Goal: Information Seeking & Learning: Learn about a topic

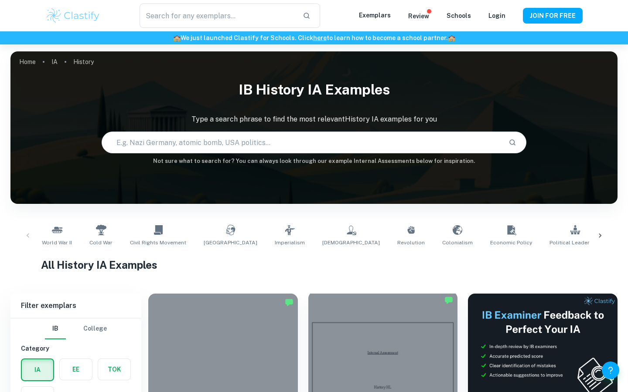
scroll to position [185, 0]
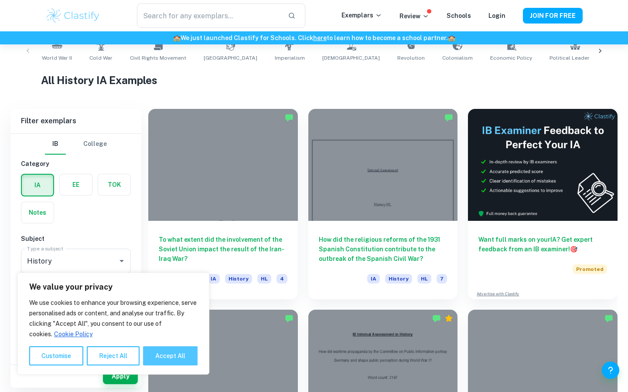
click at [171, 355] on button "Accept All" at bounding box center [170, 356] width 54 height 19
checkbox input "true"
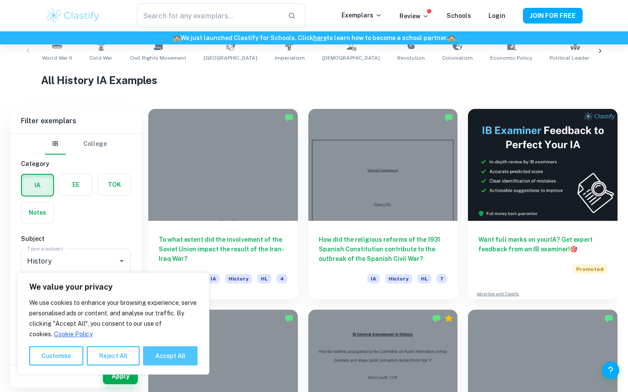
checkbox input "true"
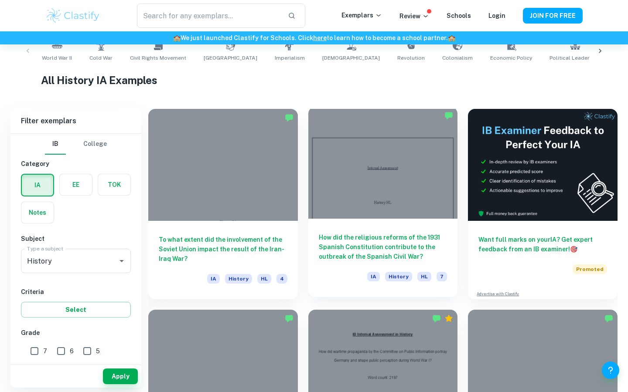
click at [364, 224] on div "How did the religious reforms of the 1931 Spanish Constitution contribute to th…" at bounding box center [383, 258] width 150 height 78
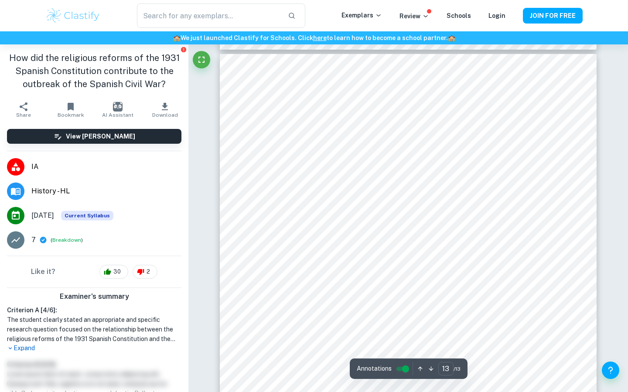
scroll to position [6556, 0]
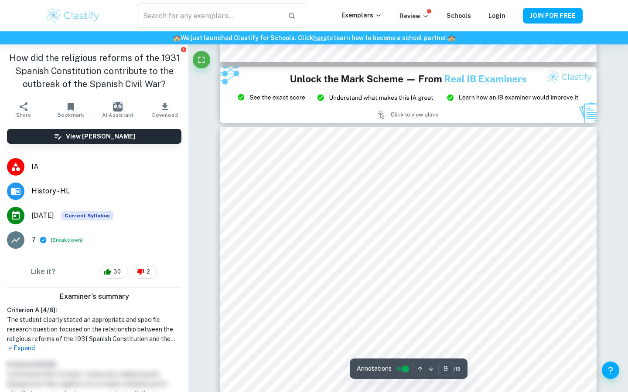
type input "8"
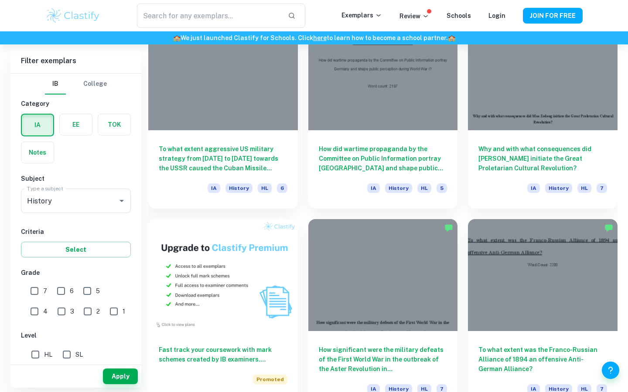
scroll to position [489, 0]
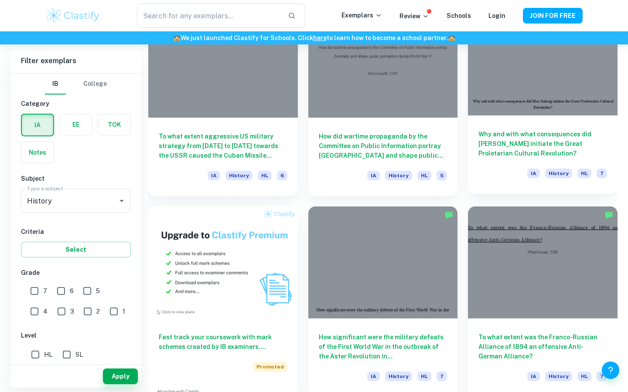
click at [574, 122] on div "Why and with what consequences did Mao Zedong initiate the Great Proletarian Cu…" at bounding box center [543, 155] width 150 height 78
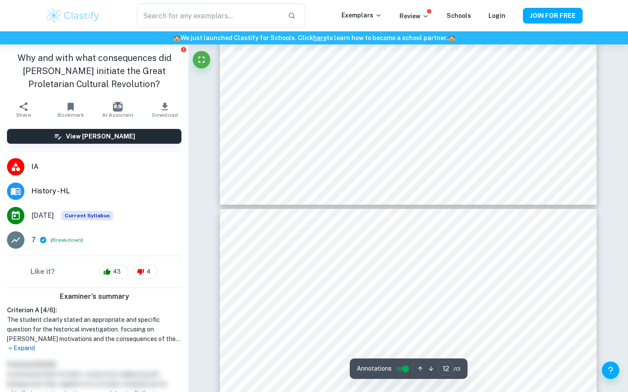
type input "13"
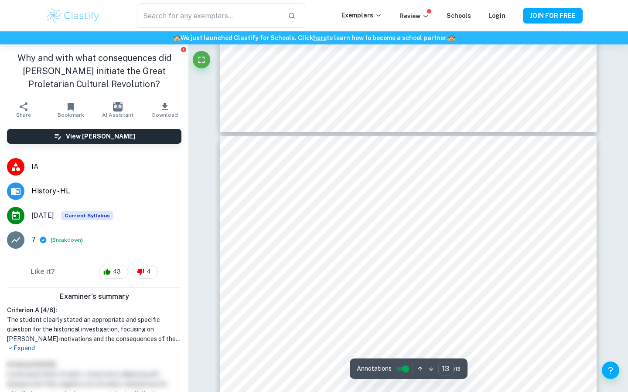
scroll to position [6005, 0]
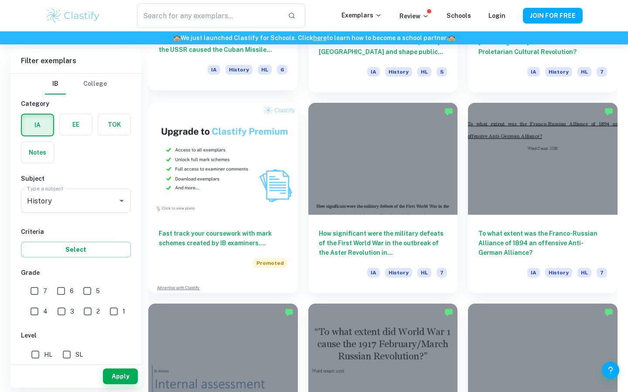
scroll to position [670, 0]
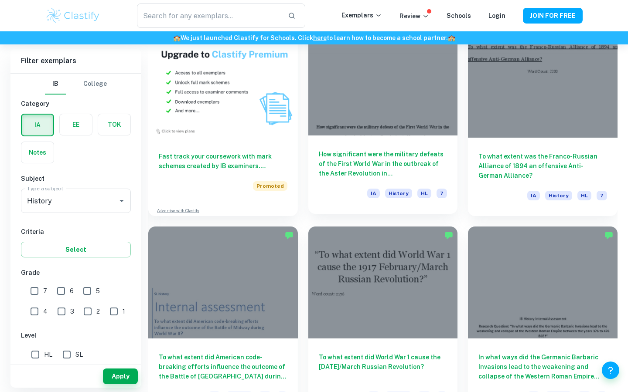
click at [360, 156] on h6 "How significant were the military defeats of the First World War in the outbrea…" at bounding box center [383, 164] width 129 height 29
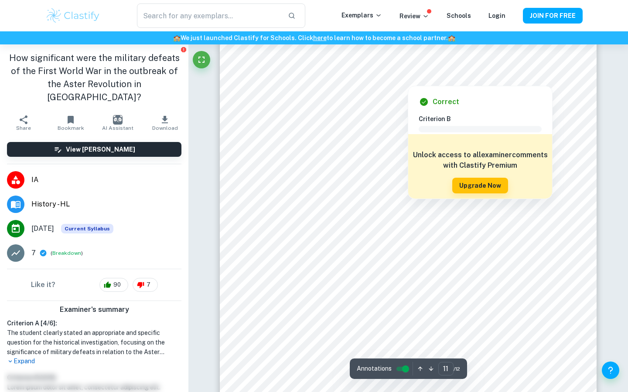
scroll to position [5604, 0]
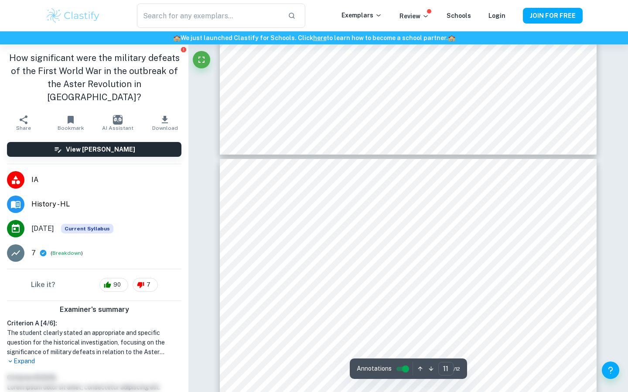
type input "12"
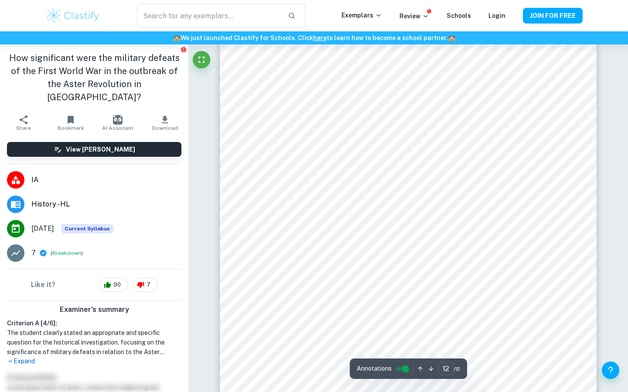
scroll to position [6282, 0]
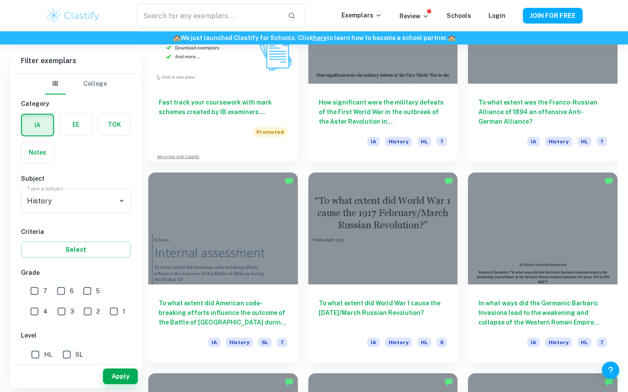
scroll to position [726, 0]
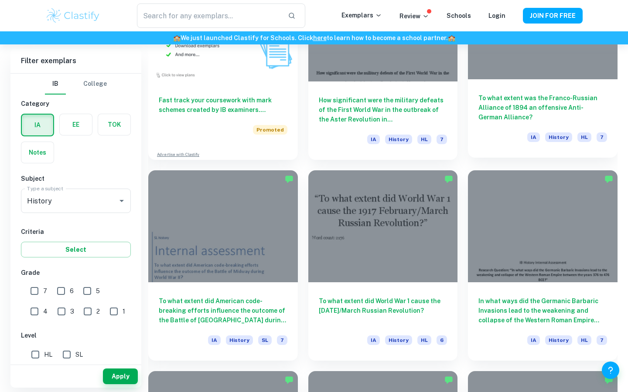
click at [563, 109] on h6 "To what extent was the Franco-Russian Alliance of 1894 an offensive Anti-German…" at bounding box center [542, 107] width 129 height 29
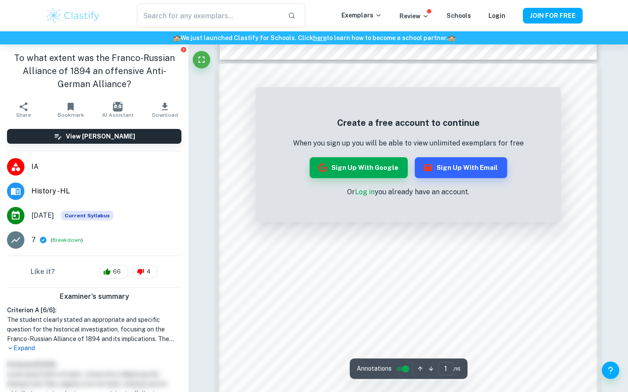
scroll to position [307, 0]
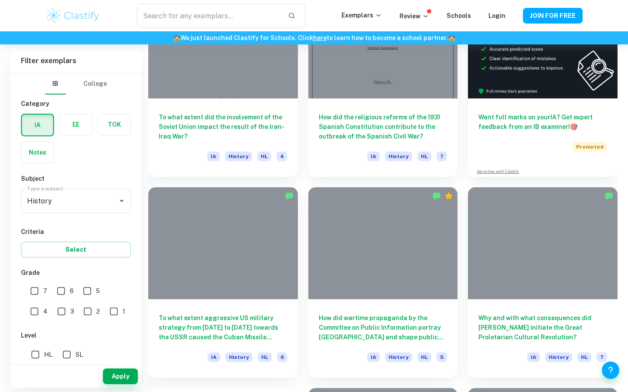
scroll to position [726, 0]
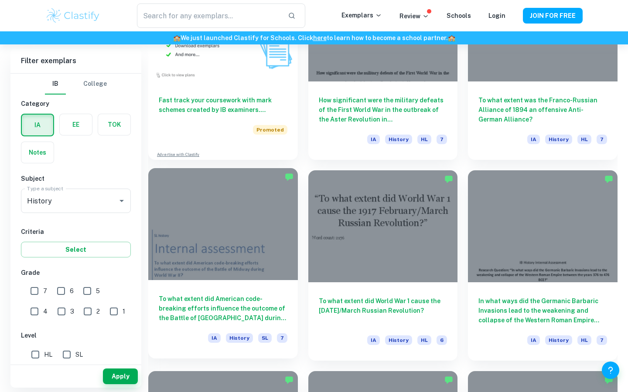
click at [228, 297] on h6 "To what extent did American code-breaking efforts influence the outcome of the …" at bounding box center [223, 308] width 129 height 29
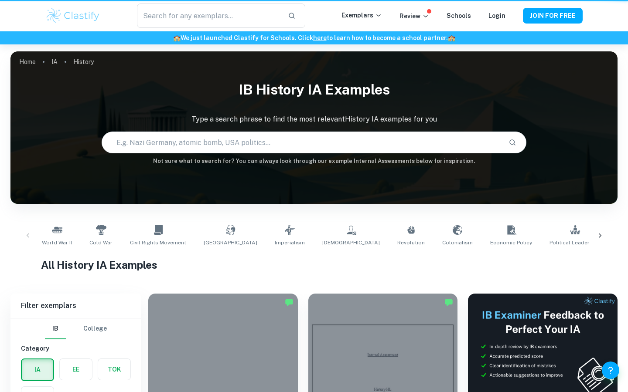
scroll to position [726, 0]
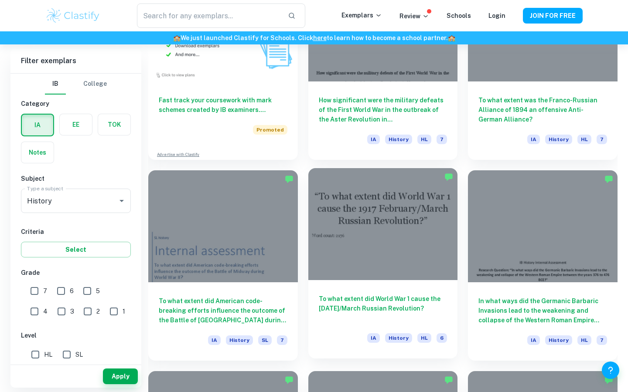
click at [400, 297] on h6 "To what extent did World War 1 cause the [DATE]/March Russian Revolution?" at bounding box center [383, 308] width 129 height 29
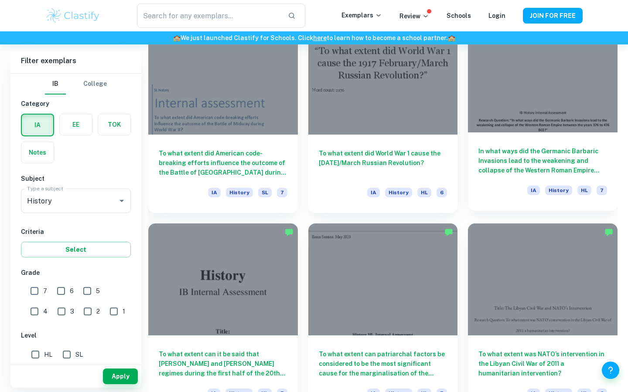
scroll to position [852, 0]
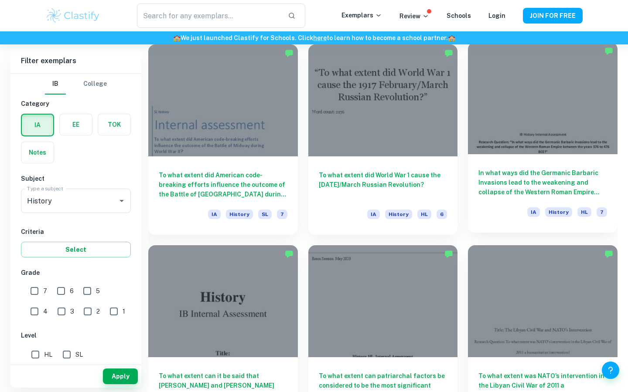
click at [523, 177] on h6 "In what ways did the Germanic Barbaric Invasions lead to the weakening and coll…" at bounding box center [542, 182] width 129 height 29
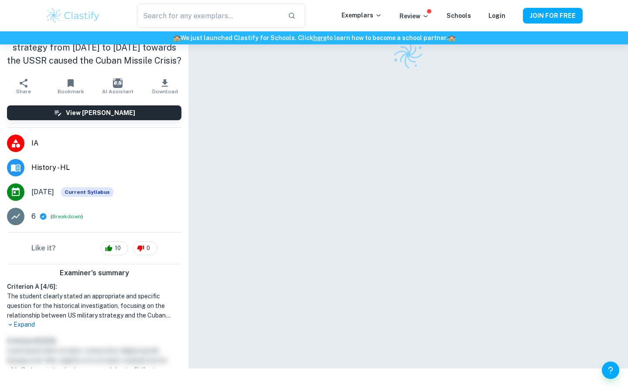
checkbox input "true"
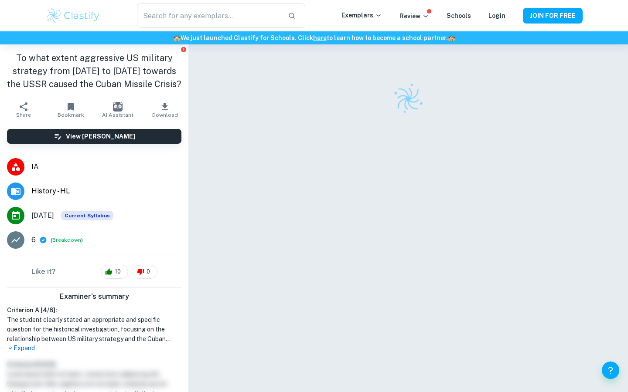
click at [23, 347] on p "Expand" at bounding box center [94, 348] width 174 height 9
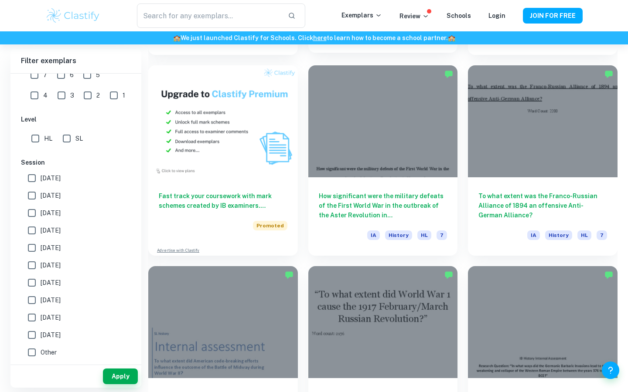
scroll to position [639, 0]
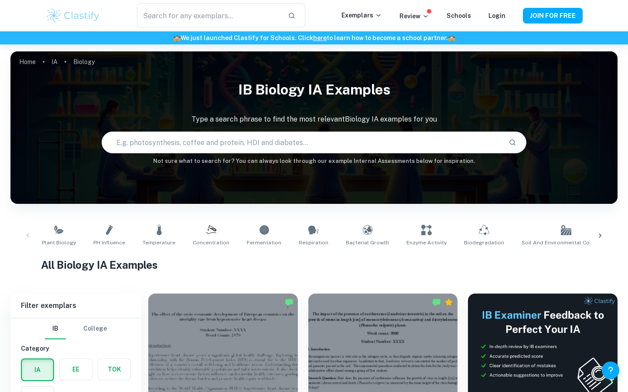
click at [240, 144] on input "text" at bounding box center [301, 142] width 399 height 24
type input "history"
